Goal: Information Seeking & Learning: Learn about a topic

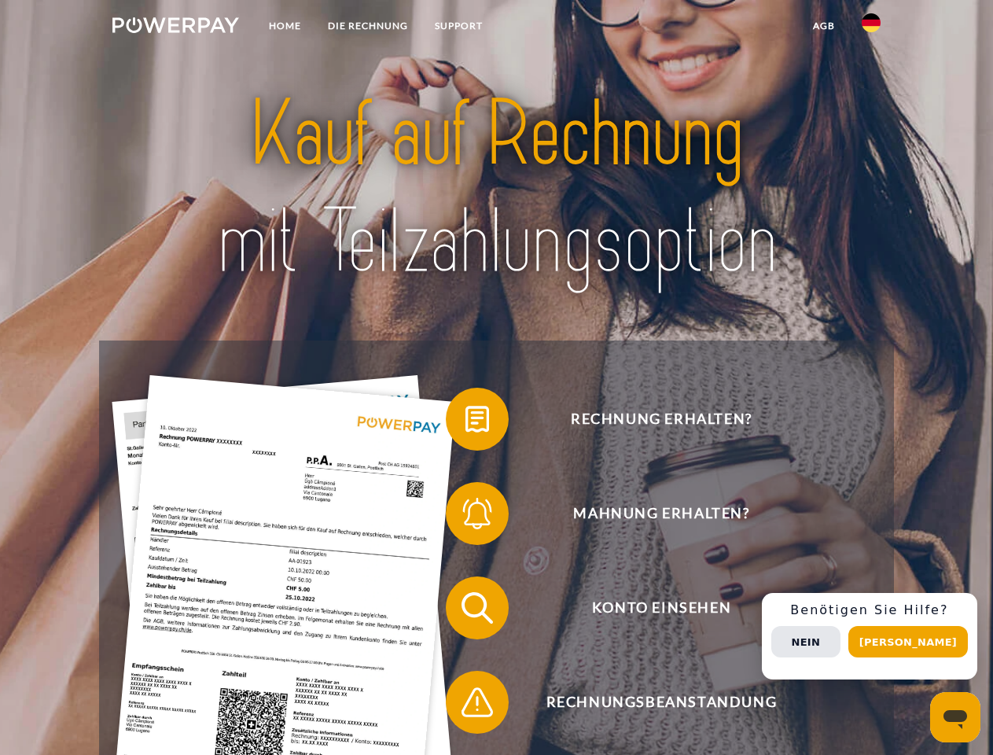
click at [175, 28] on img at bounding box center [175, 25] width 127 height 16
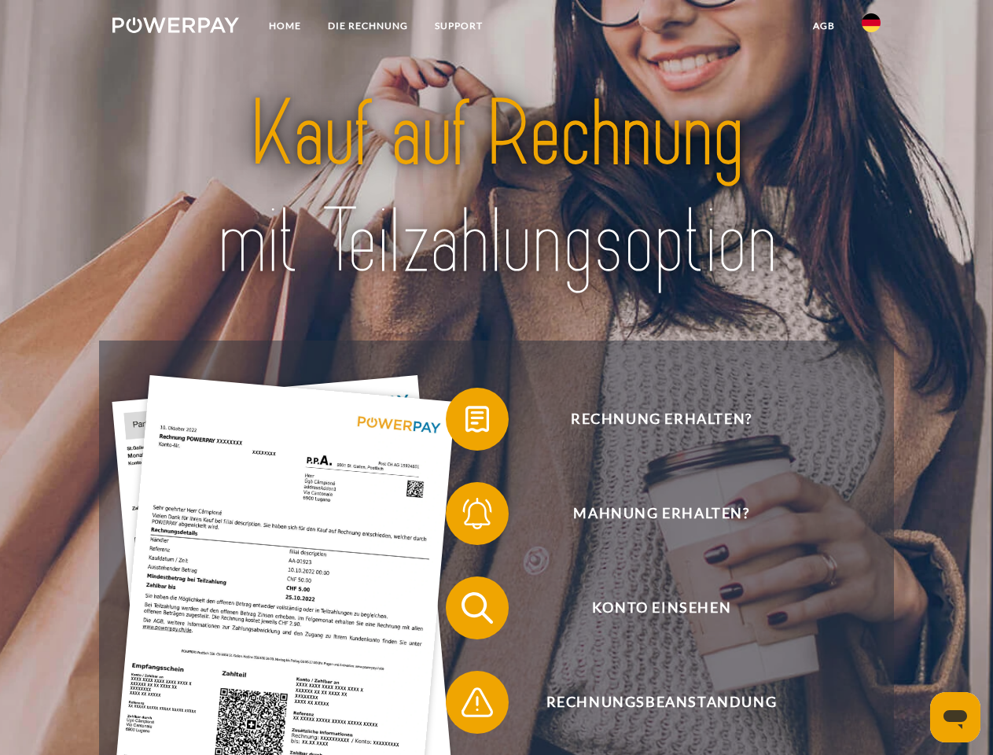
click at [871, 28] on img at bounding box center [871, 22] width 19 height 19
click at [823, 26] on link "agb" at bounding box center [824, 26] width 49 height 28
click at [465, 422] on span at bounding box center [453, 419] width 79 height 79
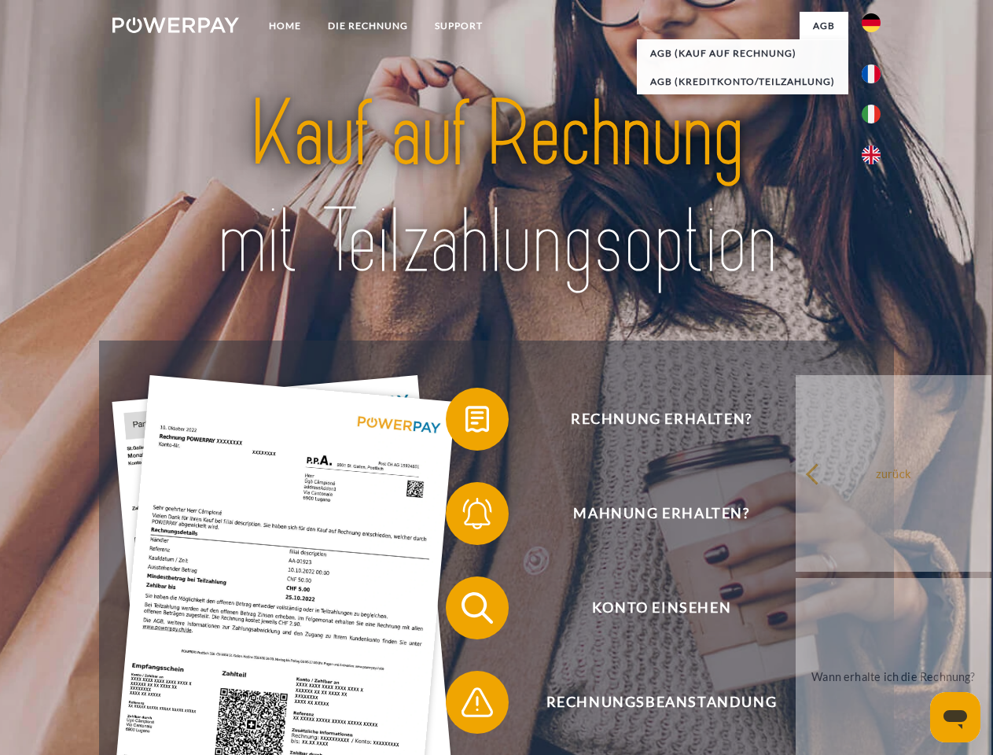
click at [465, 517] on span at bounding box center [453, 513] width 79 height 79
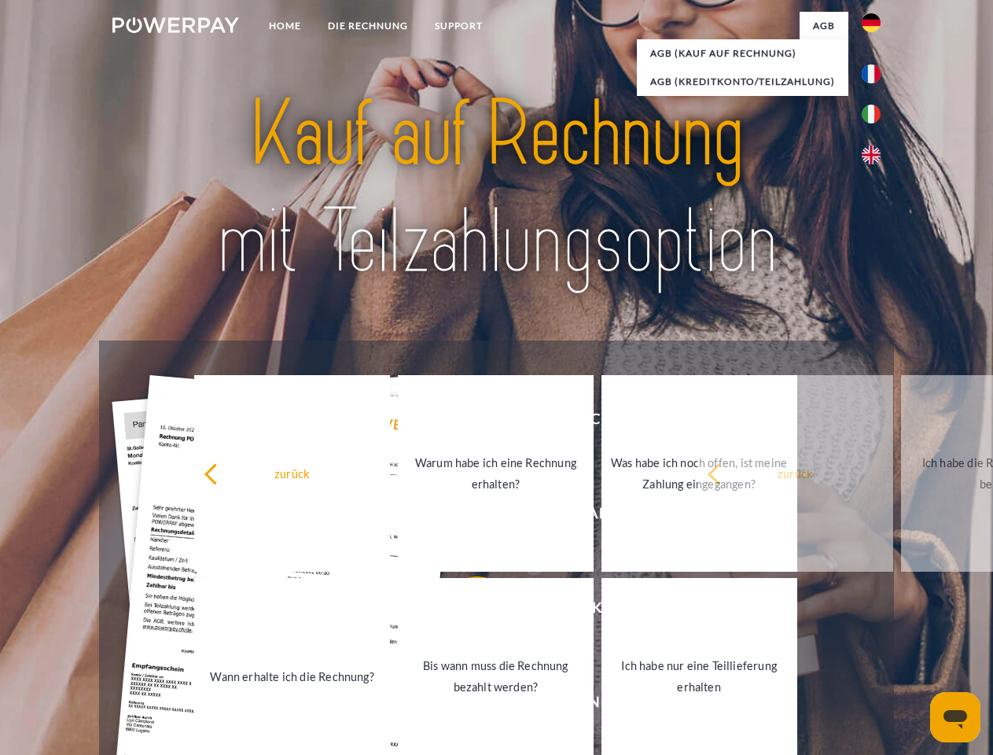
click at [465, 611] on link "Bis wann muss die Rechnung bezahlt werden?" at bounding box center [496, 676] width 196 height 197
click at [465, 705] on span at bounding box center [453, 702] width 79 height 79
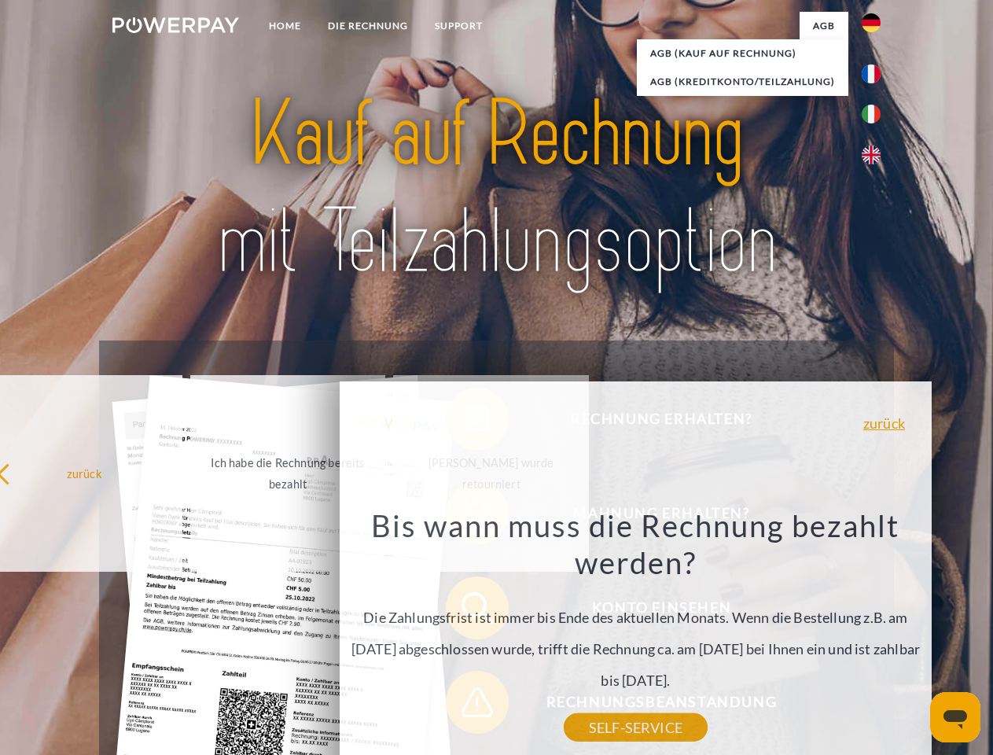
click at [875, 636] on div "Rechnung erhalten? Mahnung erhalten? Konto einsehen" at bounding box center [496, 654] width 794 height 629
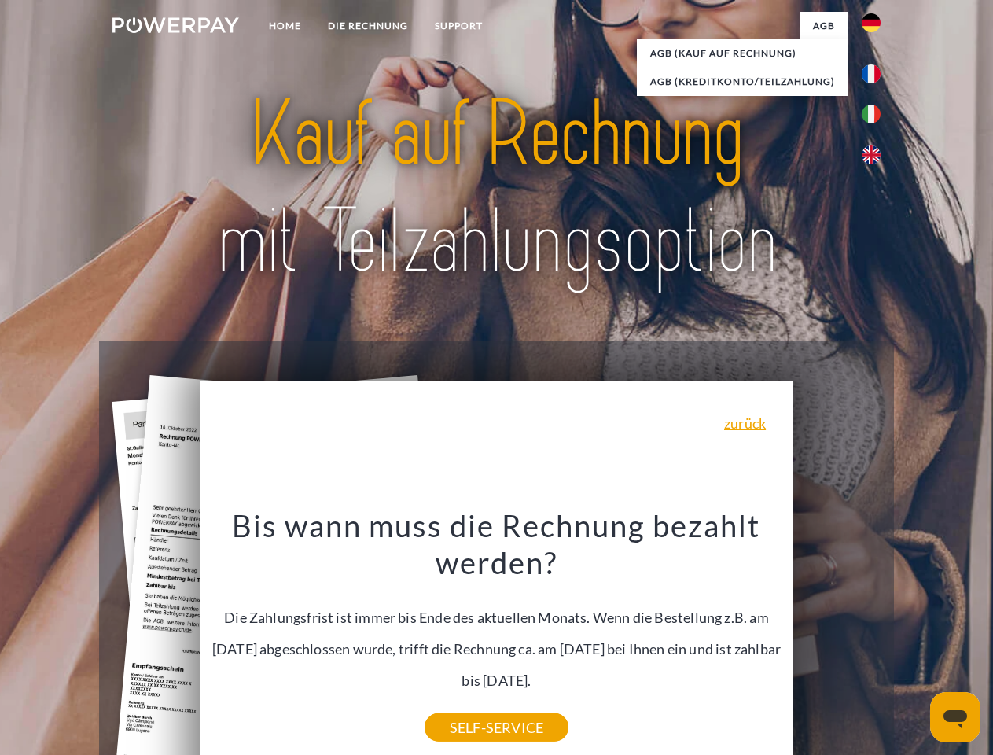
click at [837, 639] on span "Konto einsehen" at bounding box center [661, 607] width 385 height 63
click at [914, 642] on header "Home DIE RECHNUNG SUPPORT" at bounding box center [496, 543] width 993 height 1086
